Goal: Information Seeking & Learning: Learn about a topic

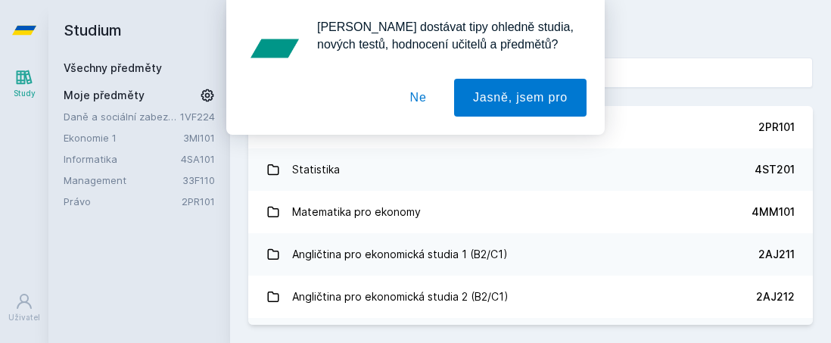
click at [420, 98] on button "Ne" at bounding box center [418, 98] width 55 height 38
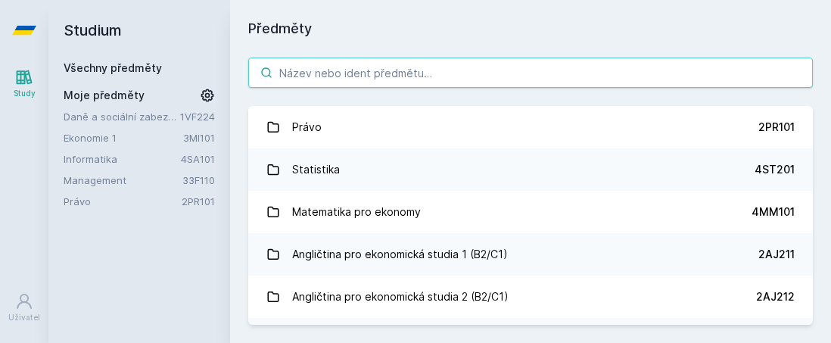
click at [296, 71] on input "search" at bounding box center [530, 73] width 565 height 30
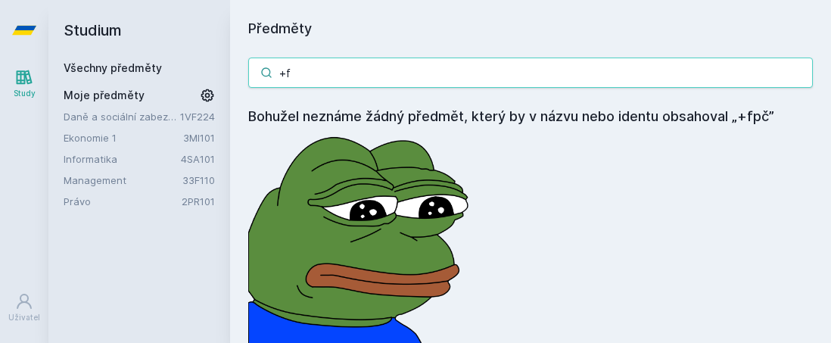
type input "+"
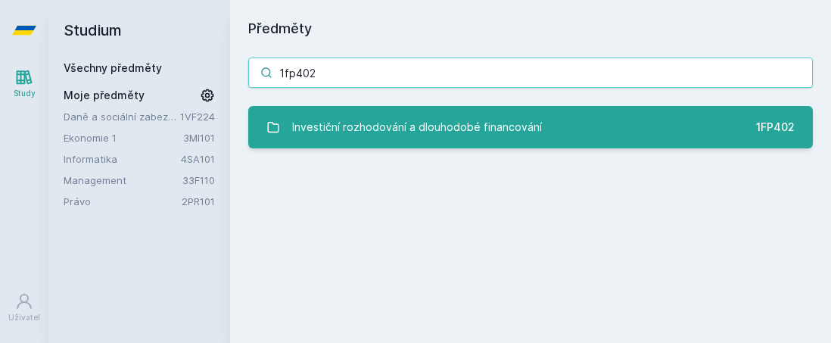
type input "1fp402"
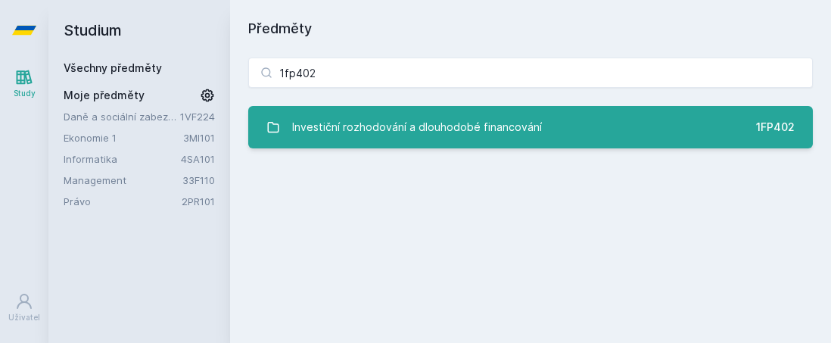
click at [391, 129] on div "Investiční rozhodování a dlouhodobé financování" at bounding box center [417, 127] width 250 height 30
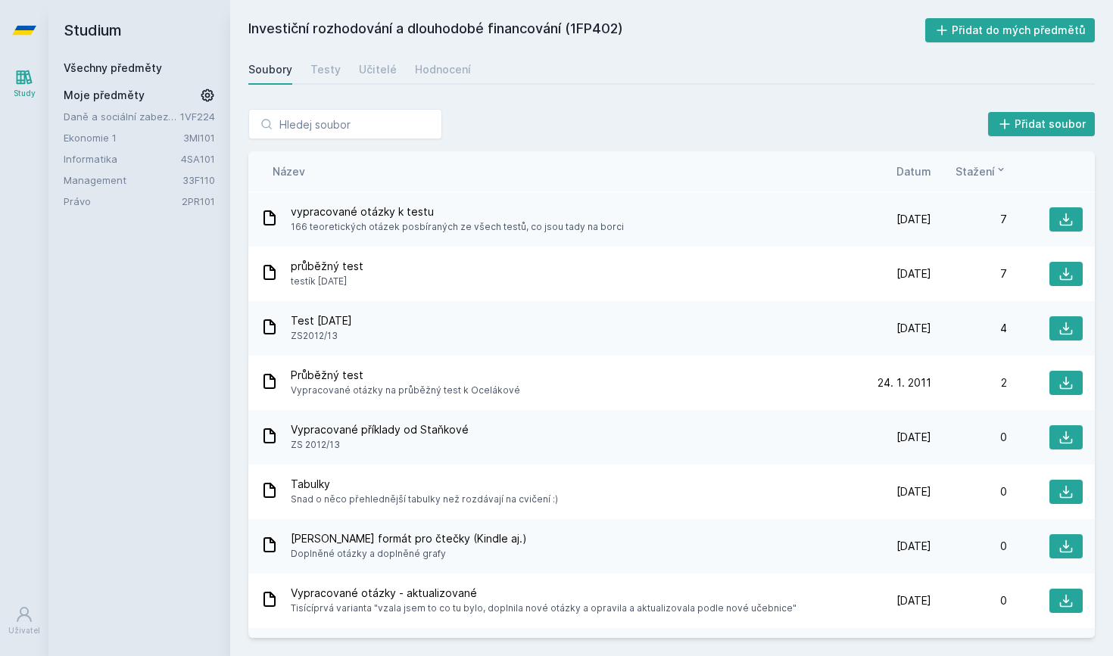
scroll to position [730, 0]
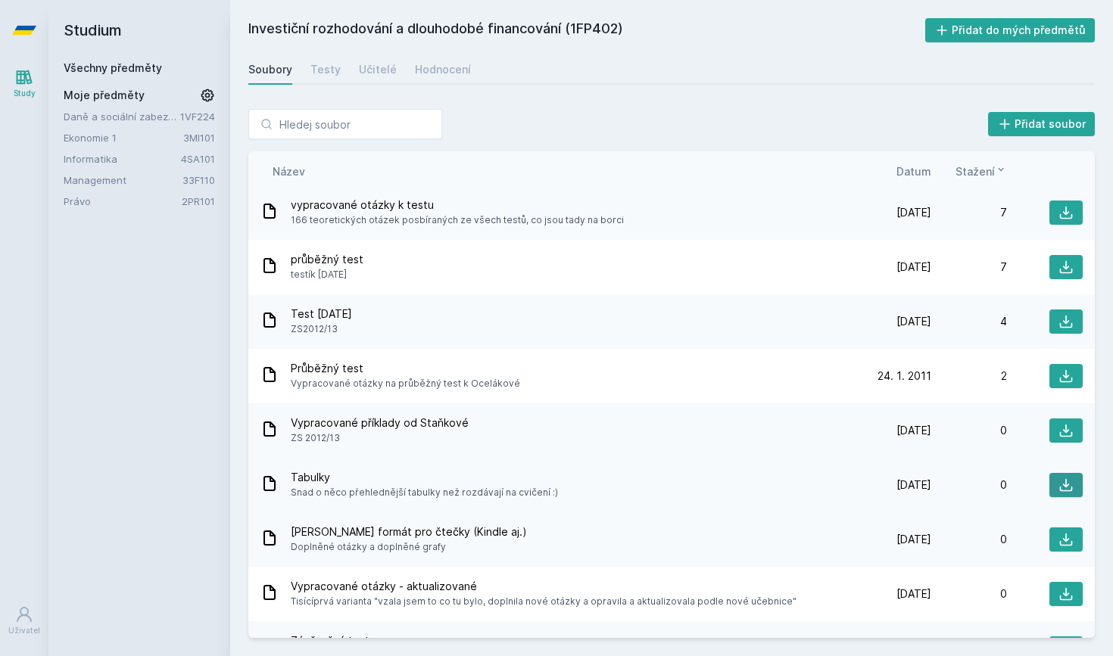
click at [831, 342] on button at bounding box center [1065, 485] width 33 height 24
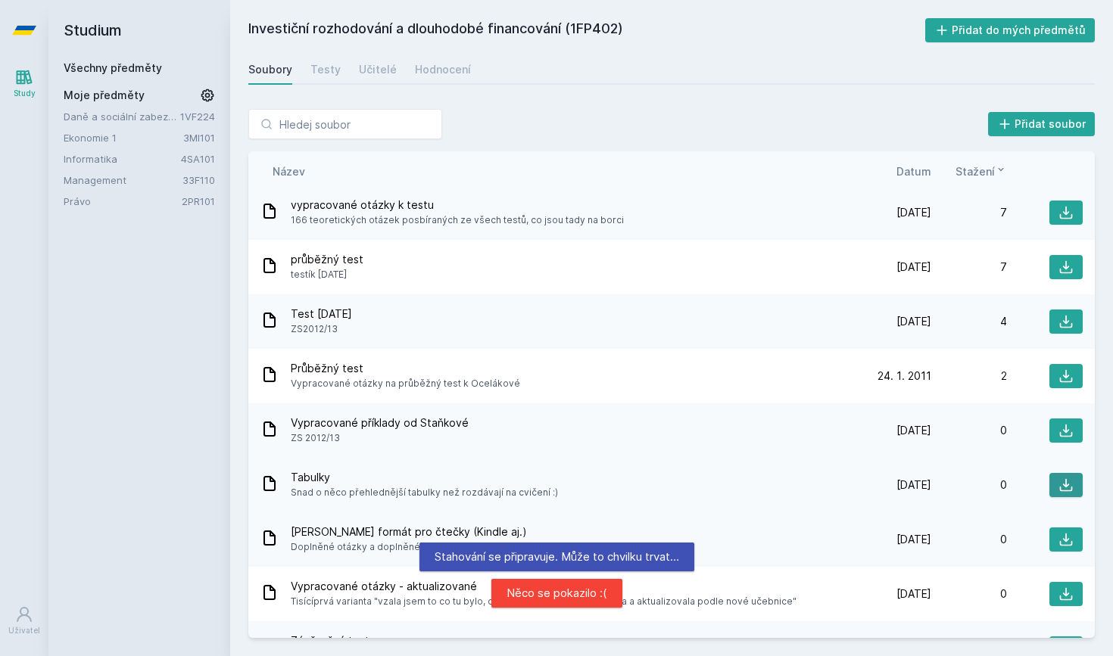
click at [831, 342] on icon at bounding box center [1066, 485] width 13 height 13
click at [309, 342] on span "Tabulky" at bounding box center [424, 477] width 267 height 15
click at [245, 342] on div "Přidat soubor Řazení: Název Datum Stažení Název Datum Stažení ZT 2020 závěrečný…" at bounding box center [671, 374] width 883 height 566
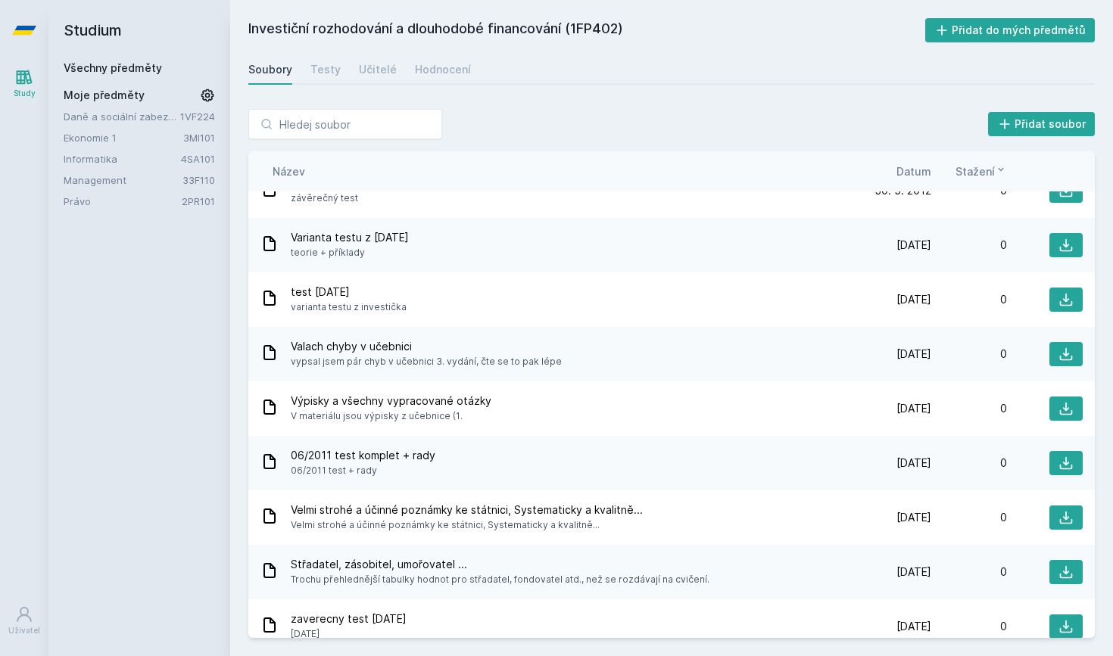
scroll to position [1250, 0]
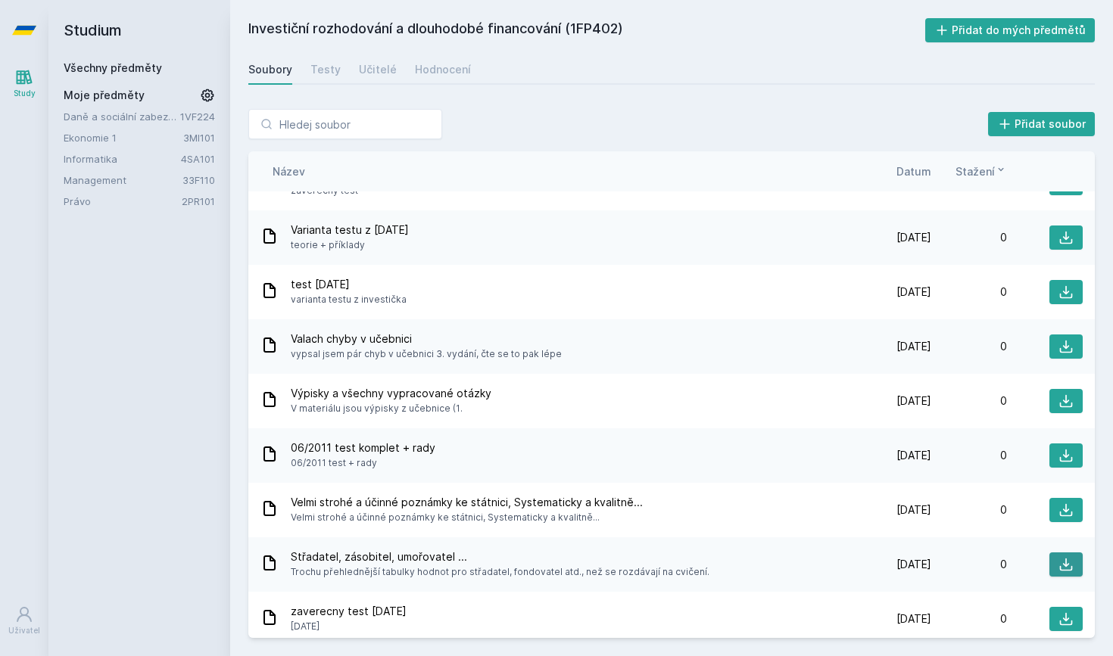
click at [831, 342] on icon at bounding box center [1065, 564] width 15 height 15
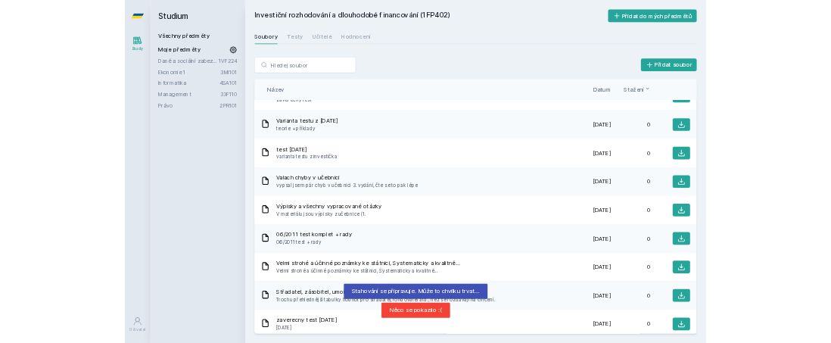
scroll to position [1277, 0]
